Goal: Task Accomplishment & Management: Manage account settings

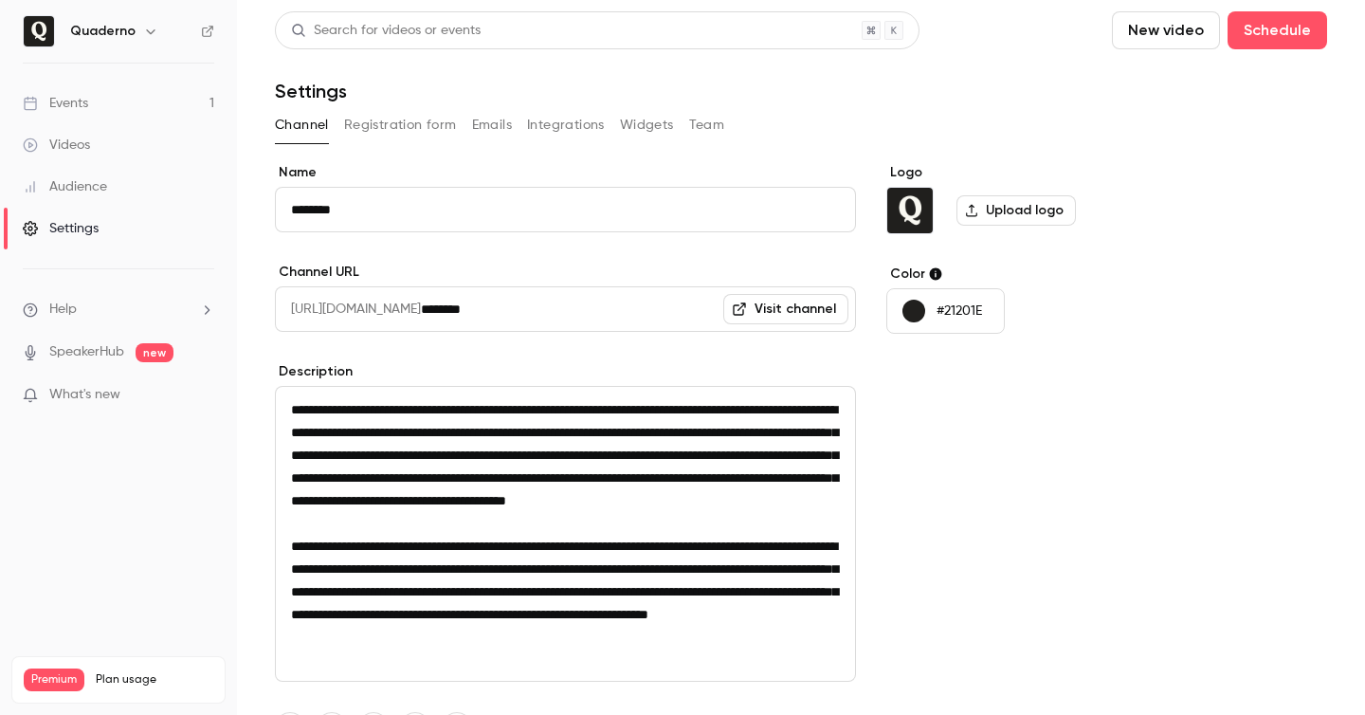
scroll to position [217, 0]
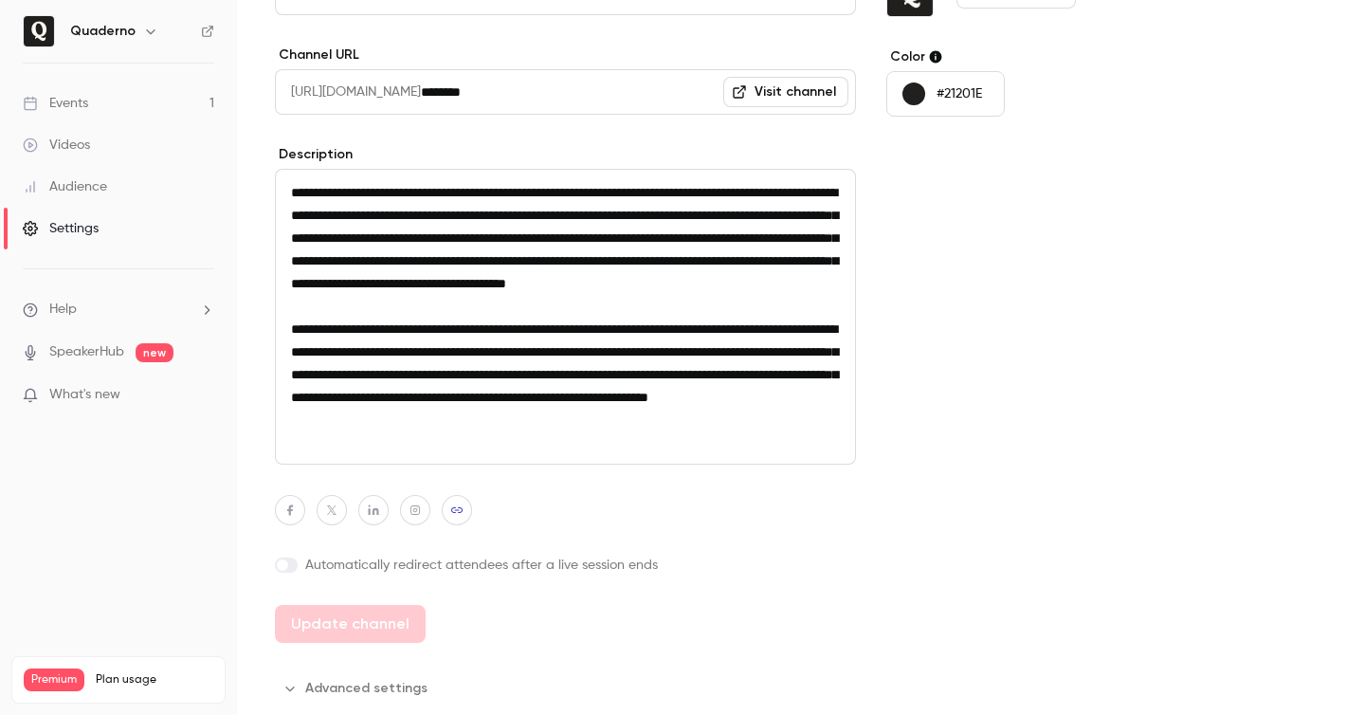
click at [117, 31] on h6 "Quaderno" at bounding box center [102, 31] width 65 height 19
click at [143, 33] on icon "button" at bounding box center [150, 31] width 15 height 15
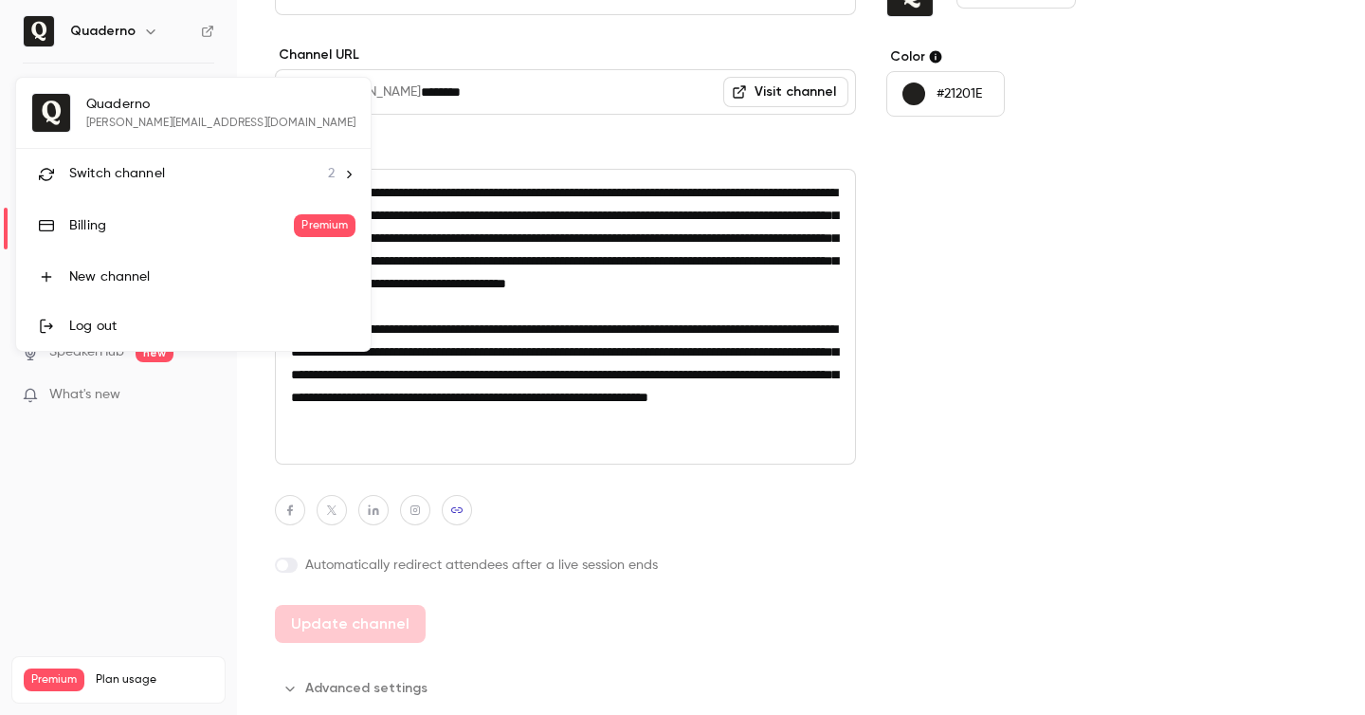
click at [137, 175] on span "Switch channel" at bounding box center [117, 174] width 96 height 20
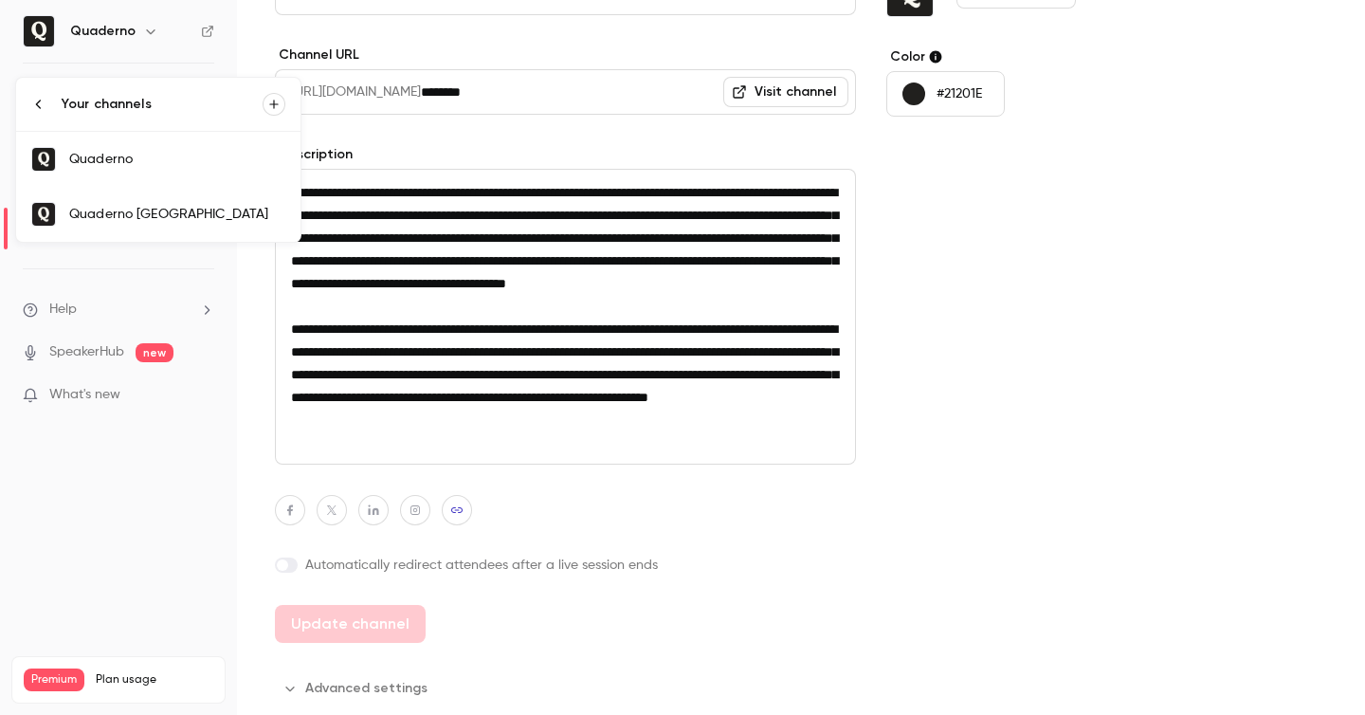
click at [190, 211] on div "Quaderno [GEOGRAPHIC_DATA]" at bounding box center [177, 214] width 216 height 19
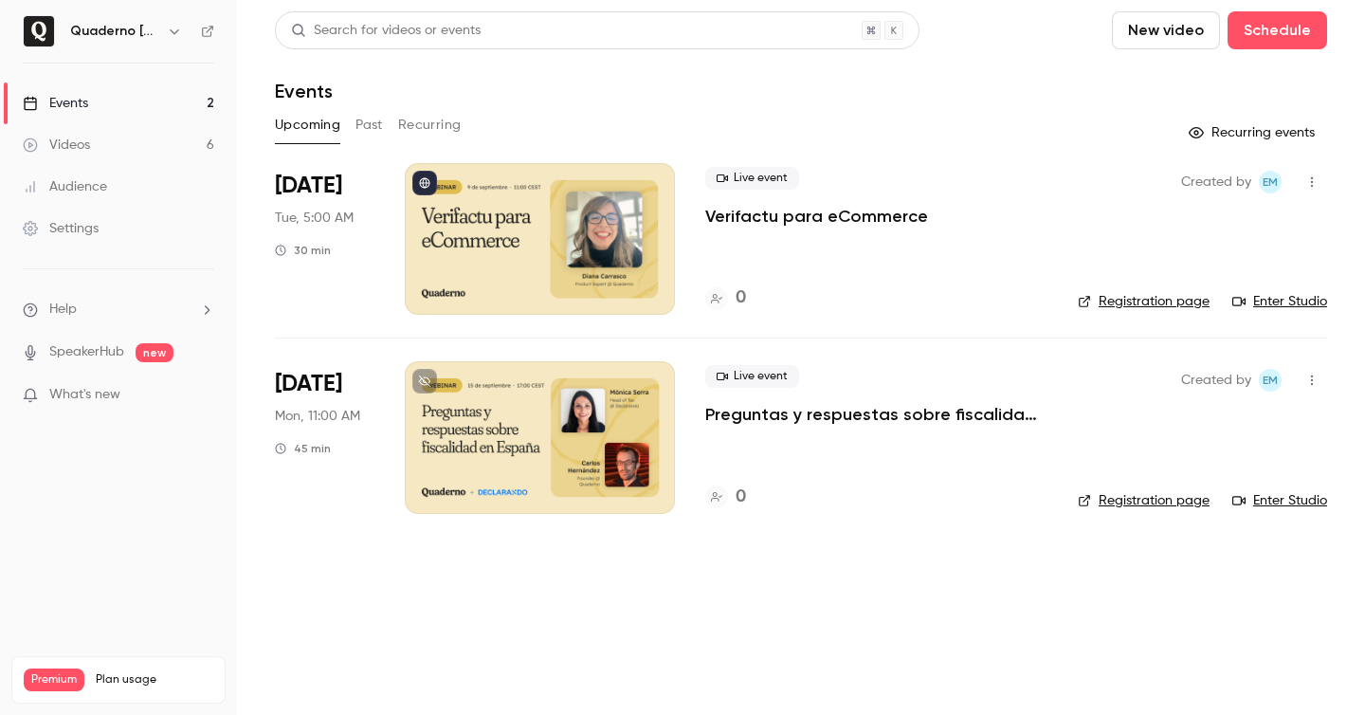
click at [144, 31] on h6 "Quaderno [GEOGRAPHIC_DATA]" at bounding box center [114, 31] width 89 height 19
click at [163, 31] on button "button" at bounding box center [174, 31] width 23 height 23
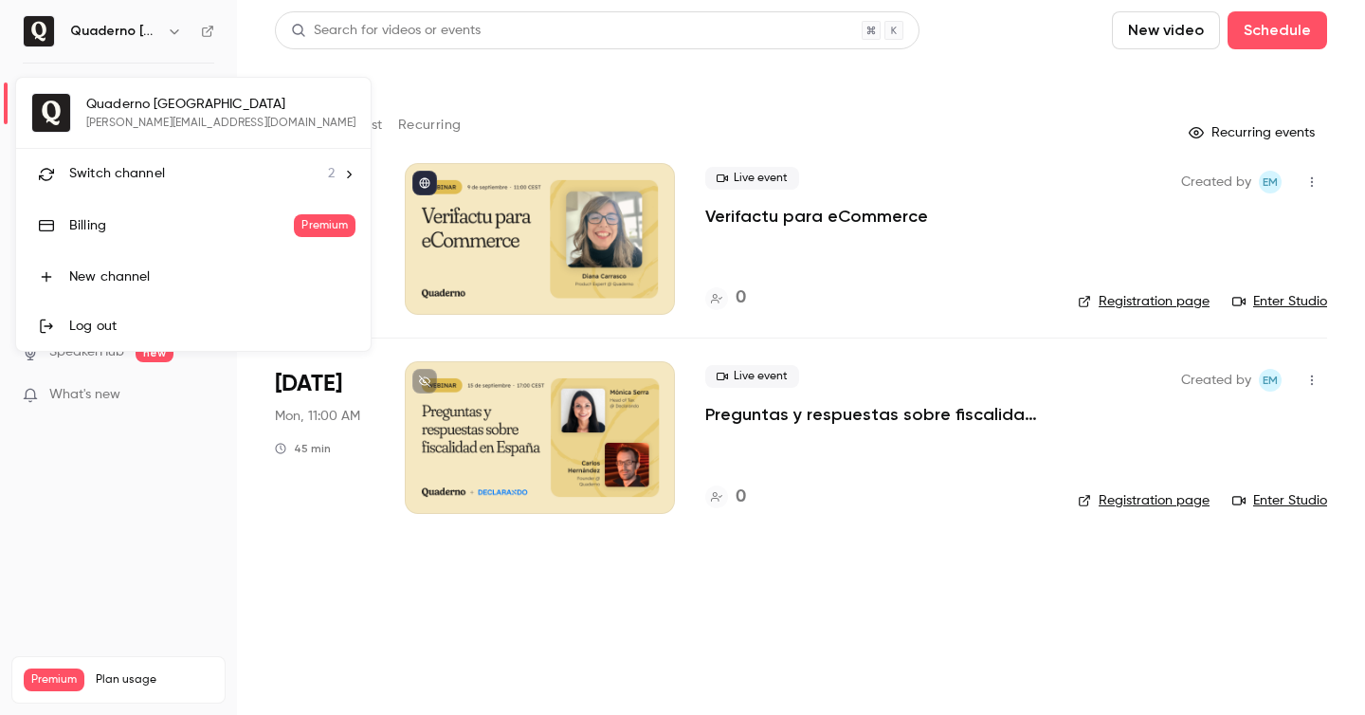
click at [190, 165] on div "Switch channel 2" at bounding box center [201, 174] width 265 height 20
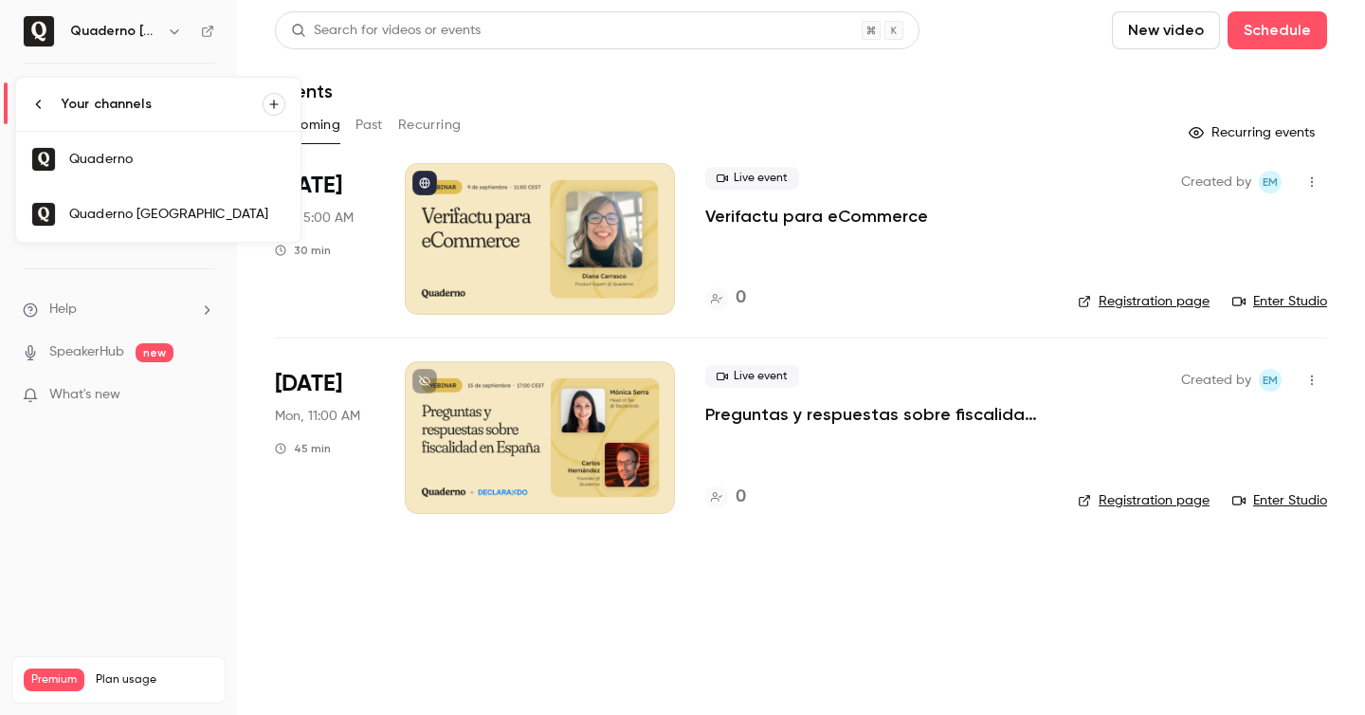
click at [183, 160] on div "Quaderno" at bounding box center [177, 159] width 216 height 19
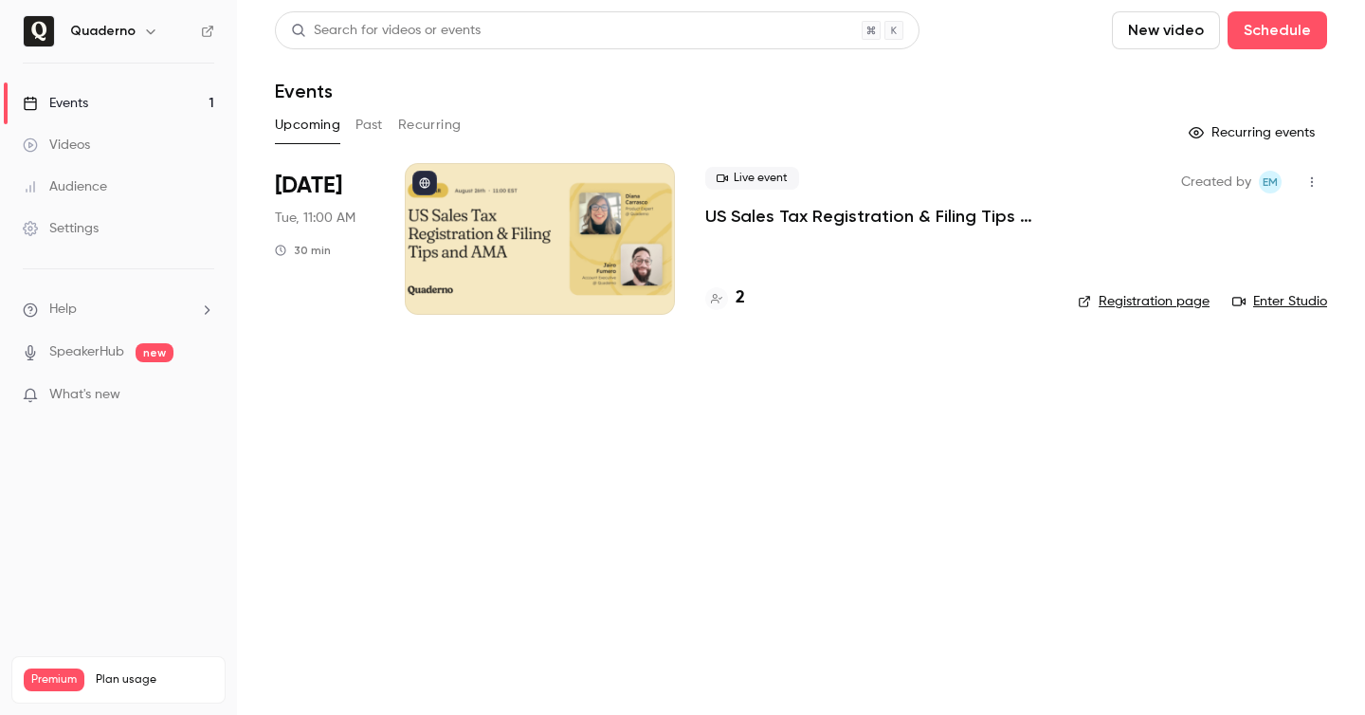
click at [119, 208] on link "Settings" at bounding box center [118, 229] width 237 height 42
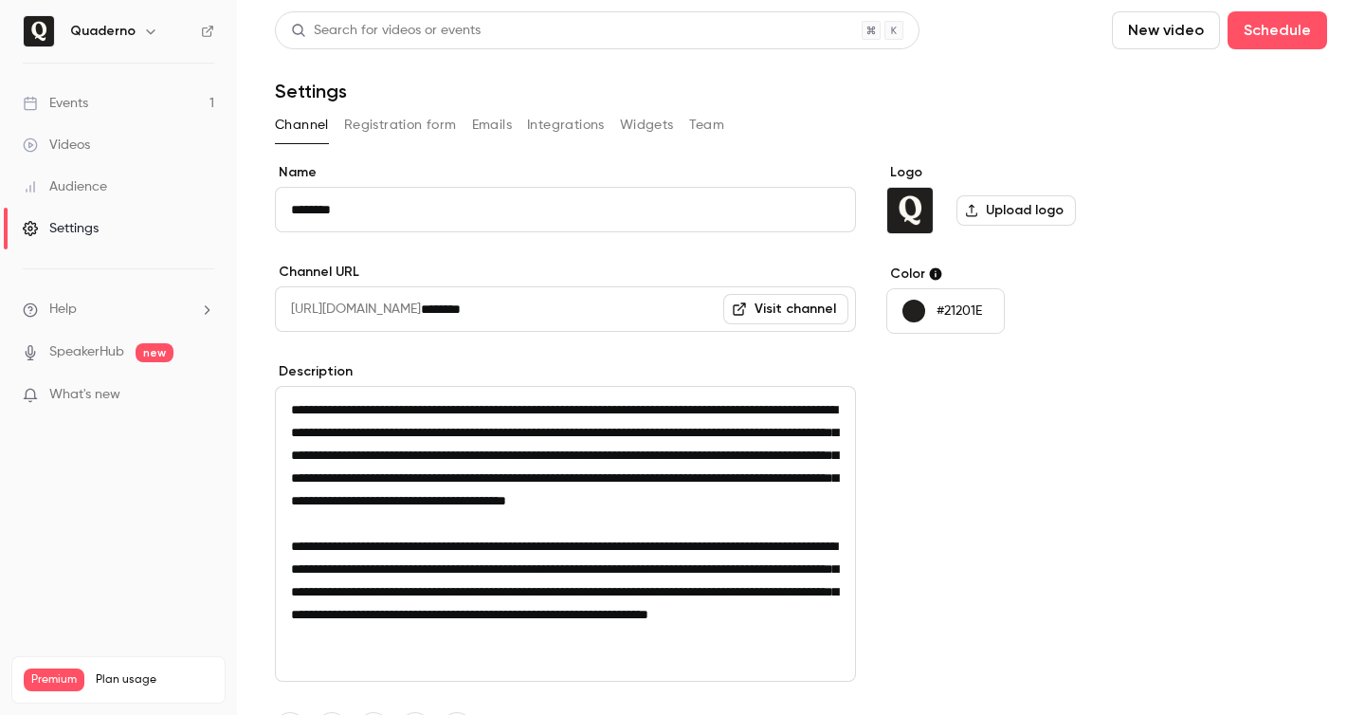
click at [505, 125] on button "Emails" at bounding box center [492, 125] width 40 height 30
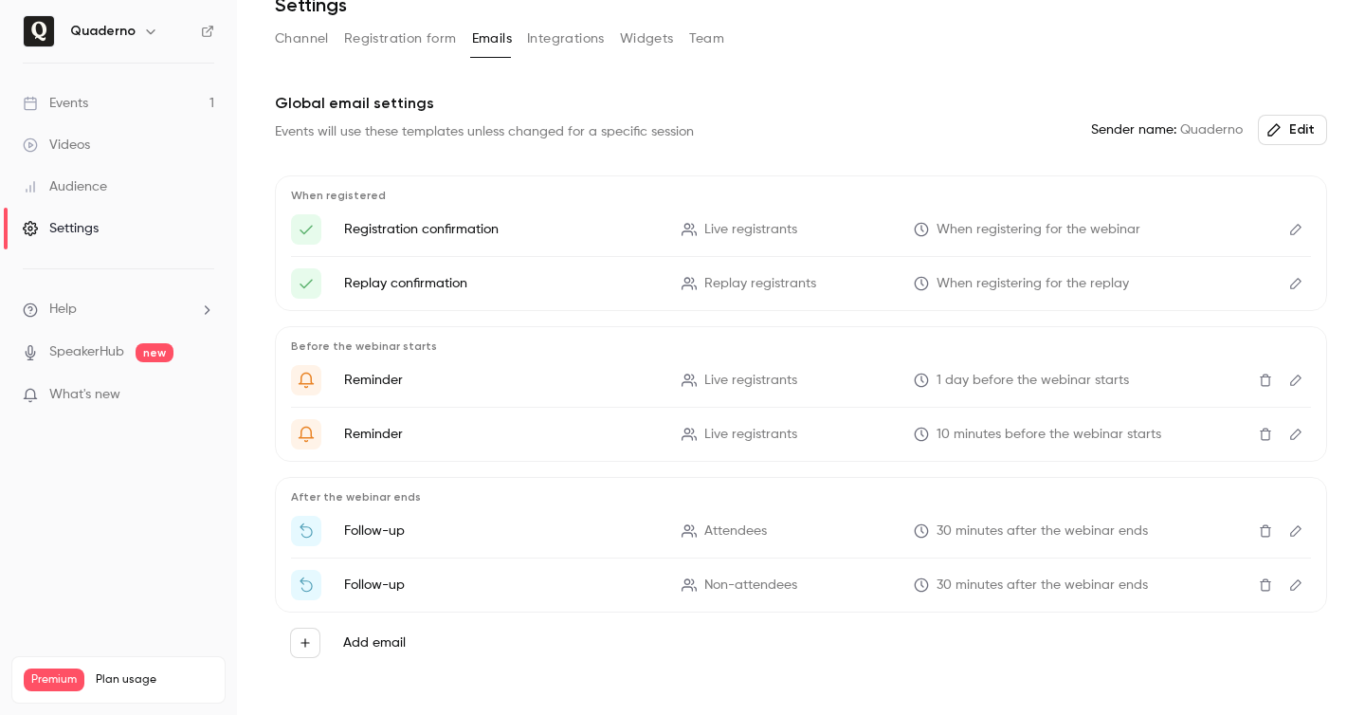
scroll to position [92, 0]
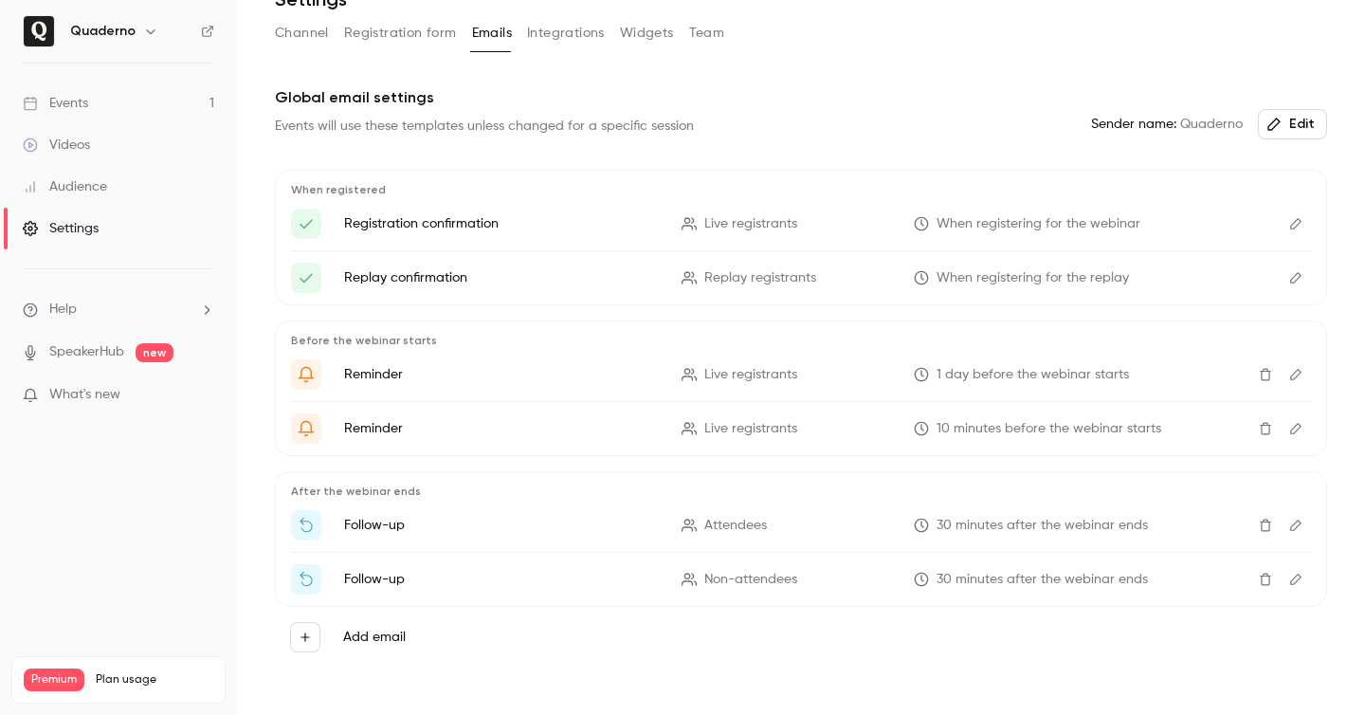
click at [455, 229] on p "Registration confirmation" at bounding box center [501, 223] width 315 height 19
click at [1290, 235] on button "Edit" at bounding box center [1296, 224] width 30 height 30
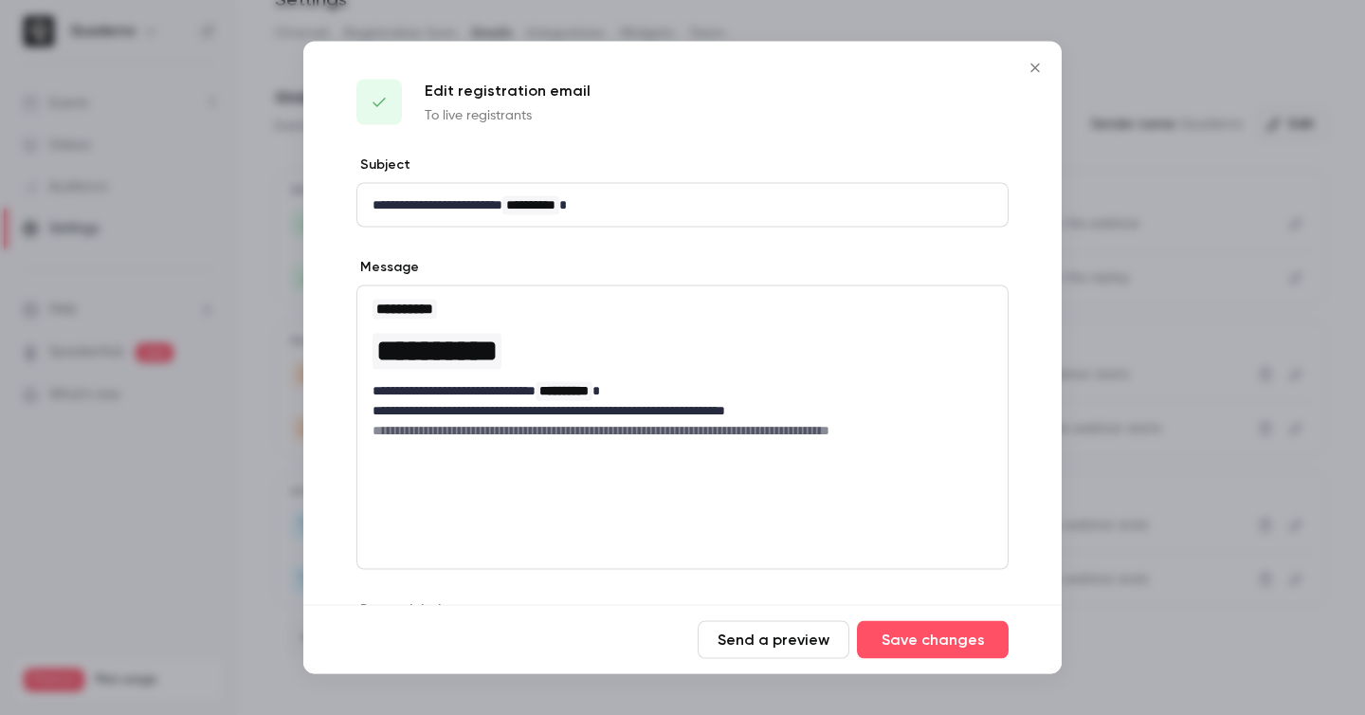
click at [1251, 262] on div at bounding box center [682, 357] width 1365 height 715
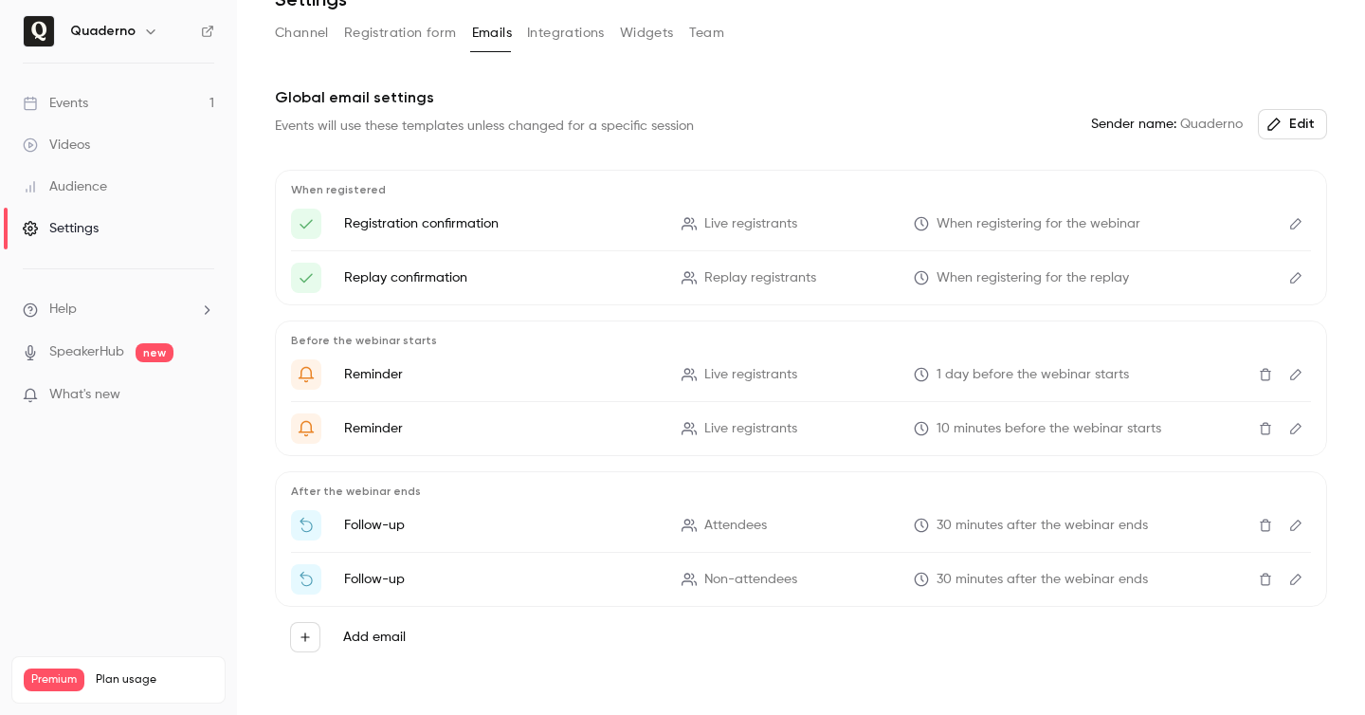
click at [1294, 375] on icon "Edit" at bounding box center [1295, 374] width 15 height 13
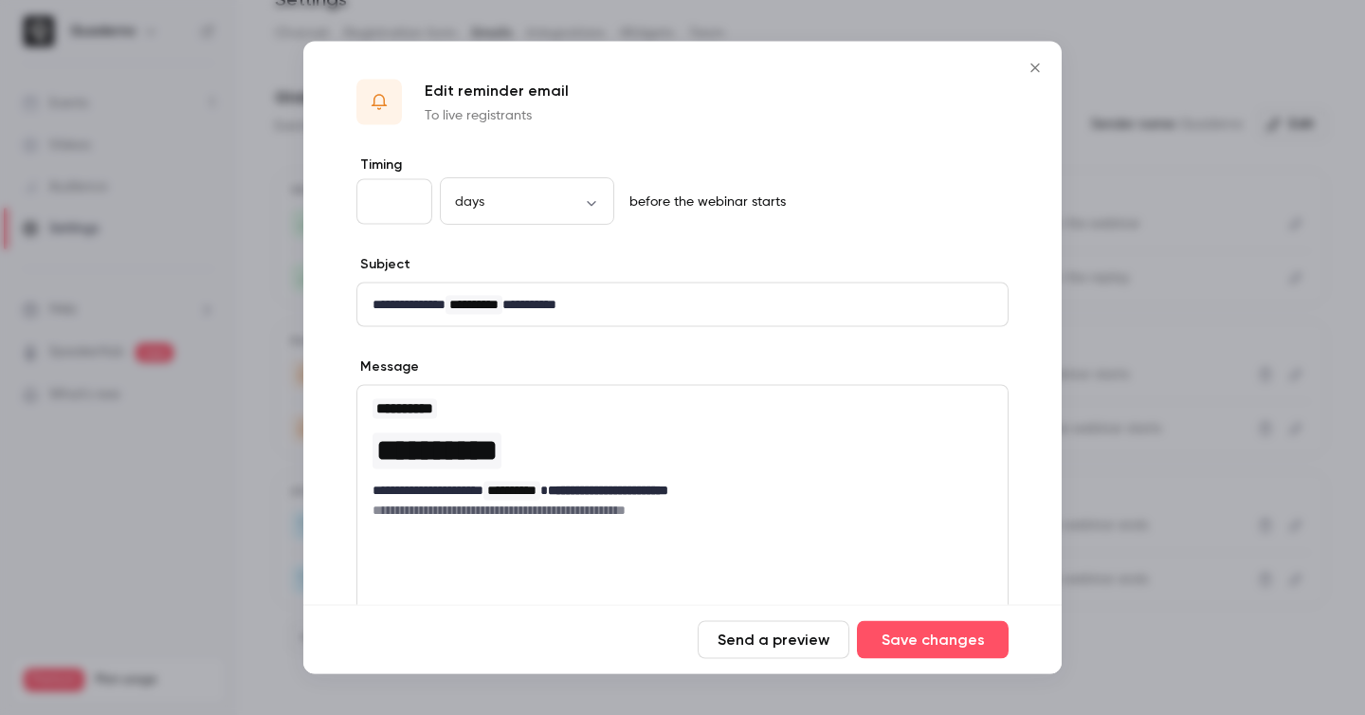
click at [1194, 446] on div at bounding box center [682, 357] width 1365 height 715
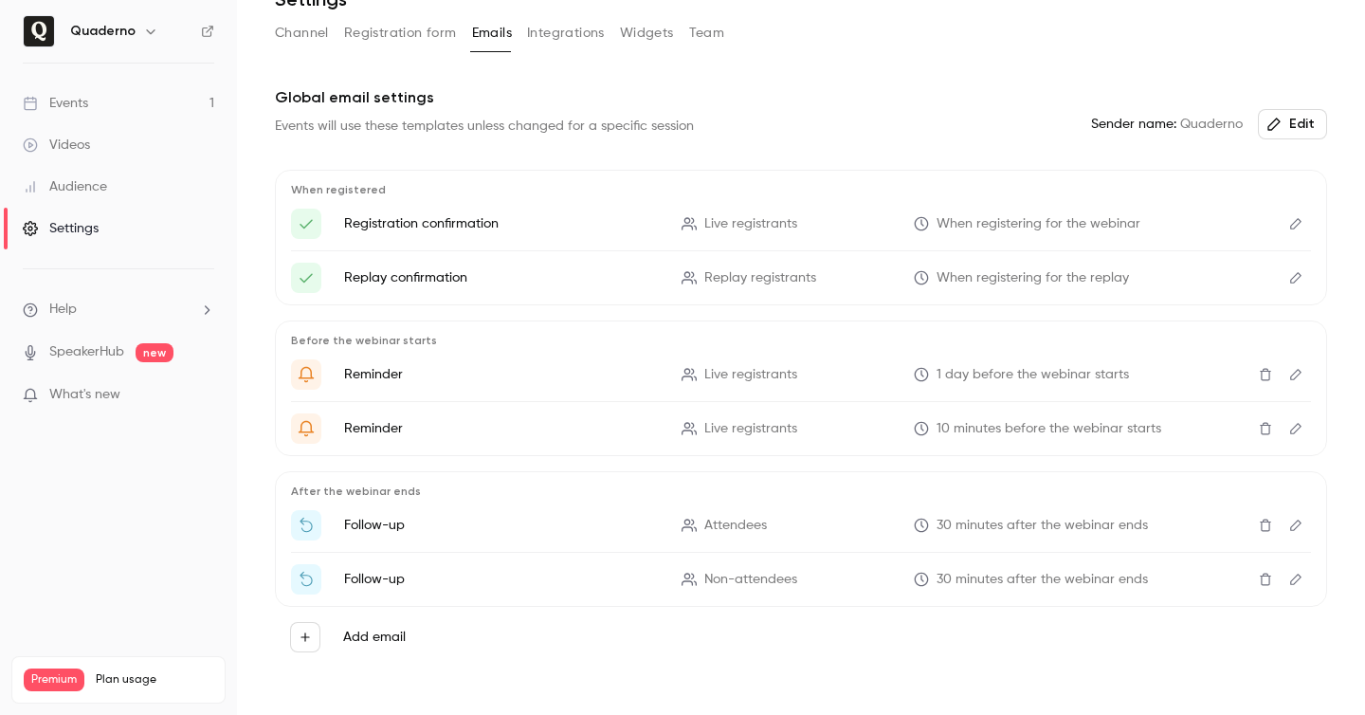
click at [1301, 526] on icon "Edit" at bounding box center [1295, 525] width 15 height 13
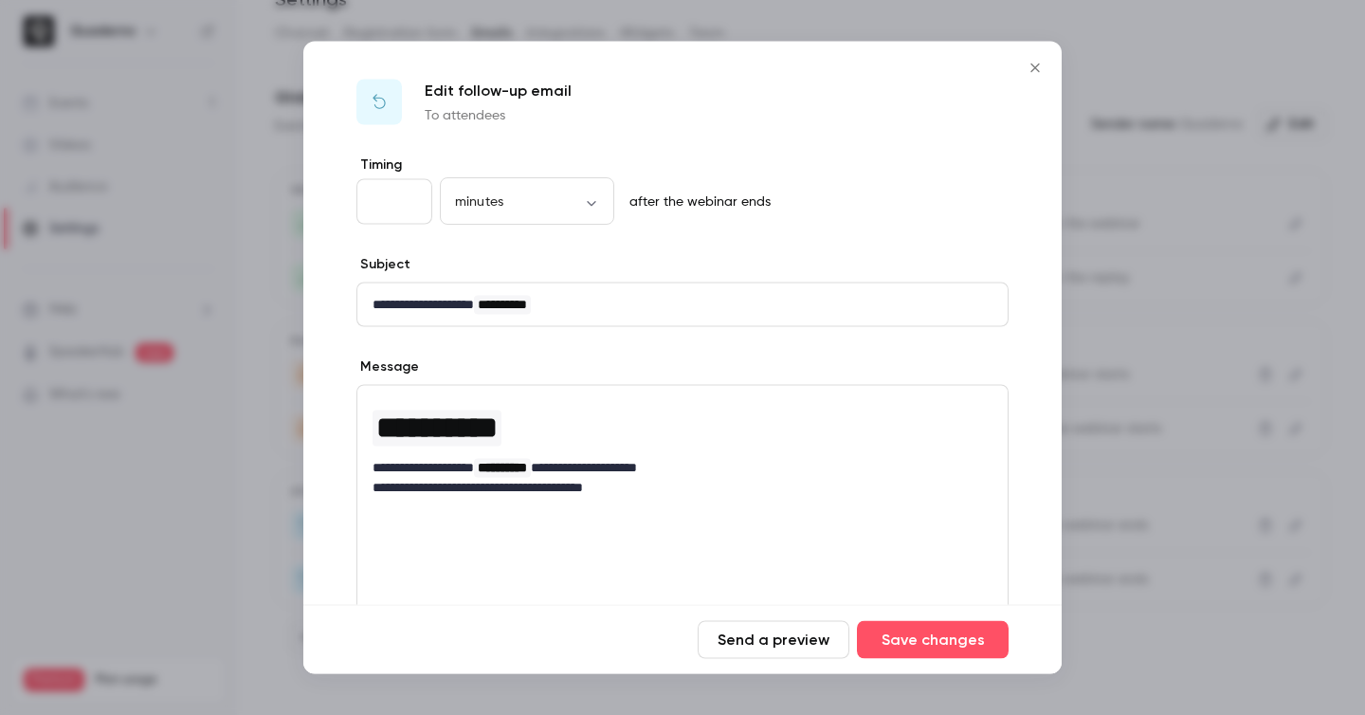
click at [1206, 426] on div at bounding box center [682, 357] width 1365 height 715
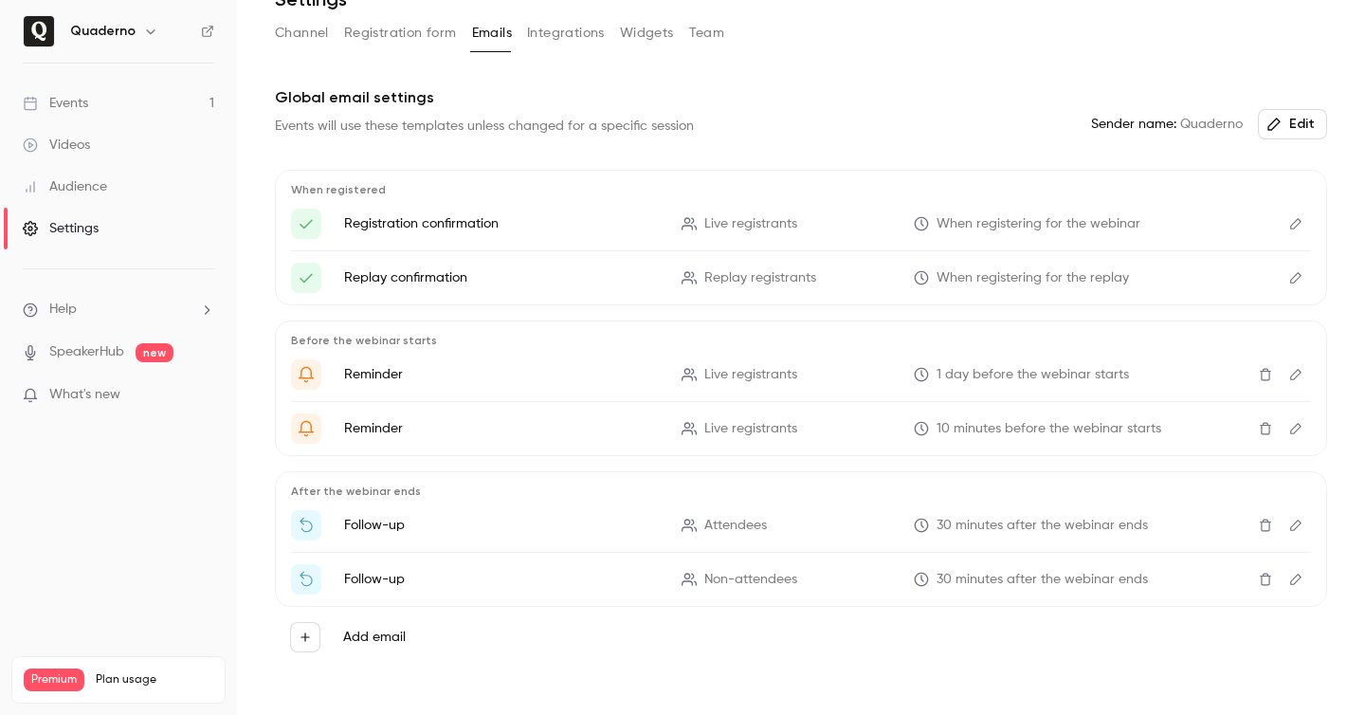
scroll to position [0, 0]
